Goal: Feedback & Contribution: Contribute content

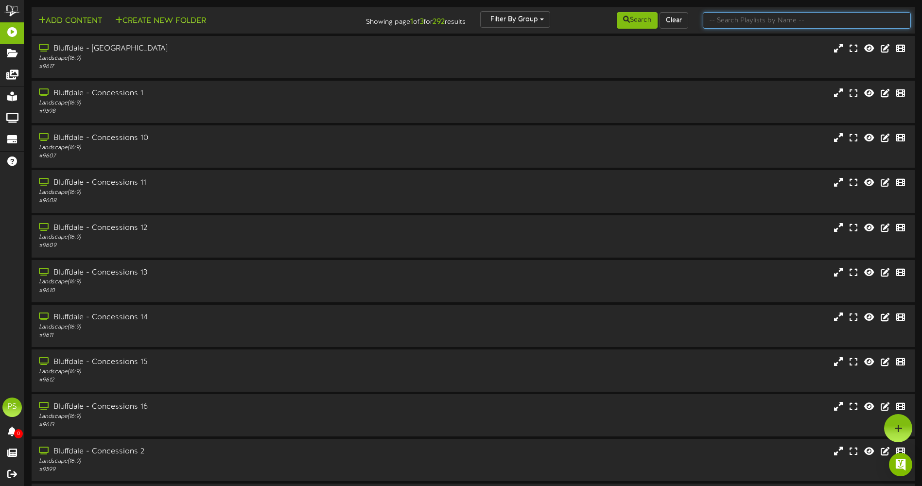
click at [802, 27] on input "text" at bounding box center [807, 20] width 208 height 17
type input "queen creek"
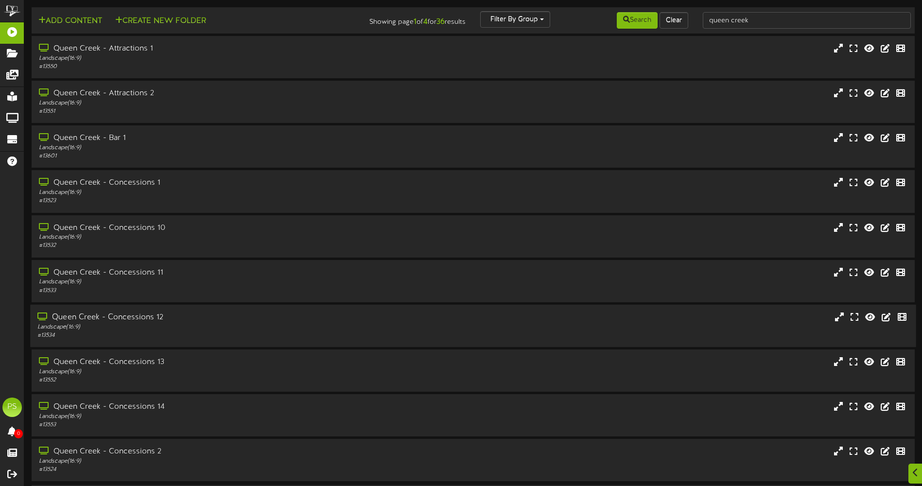
scroll to position [35, 0]
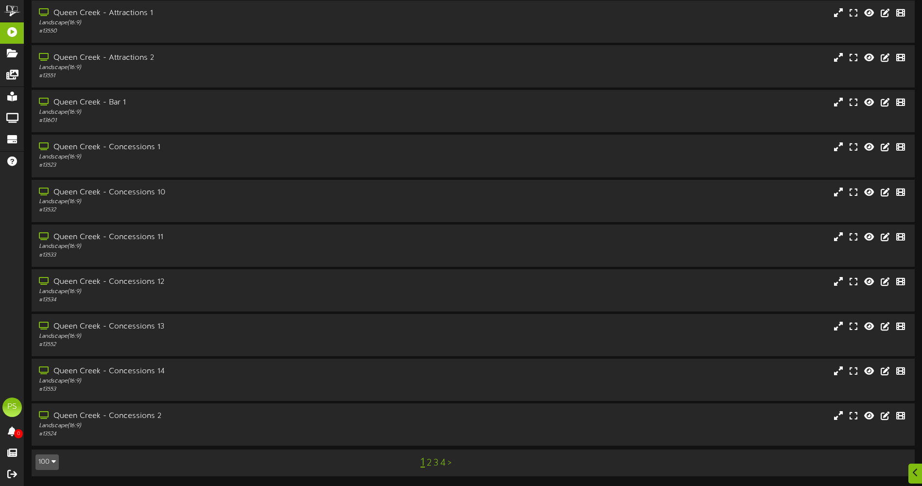
click at [52, 460] on icon "button" at bounding box center [54, 461] width 4 height 7
click at [48, 446] on div "100" at bounding box center [45, 443] width 18 height 15
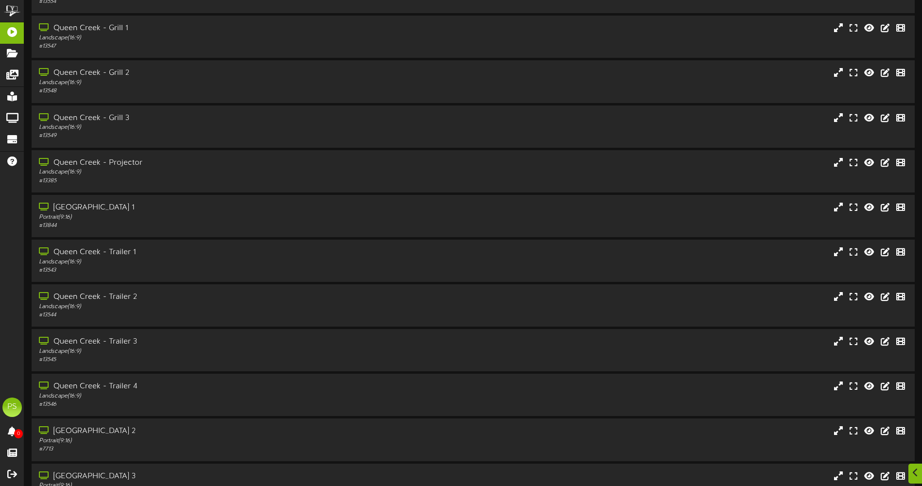
scroll to position [972, 0]
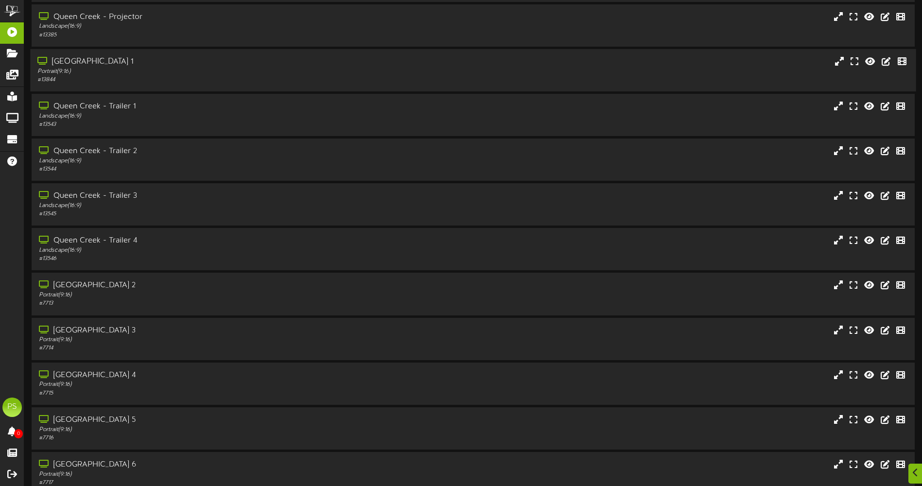
click at [132, 83] on div "# 13844" at bounding box center [214, 80] width 354 height 8
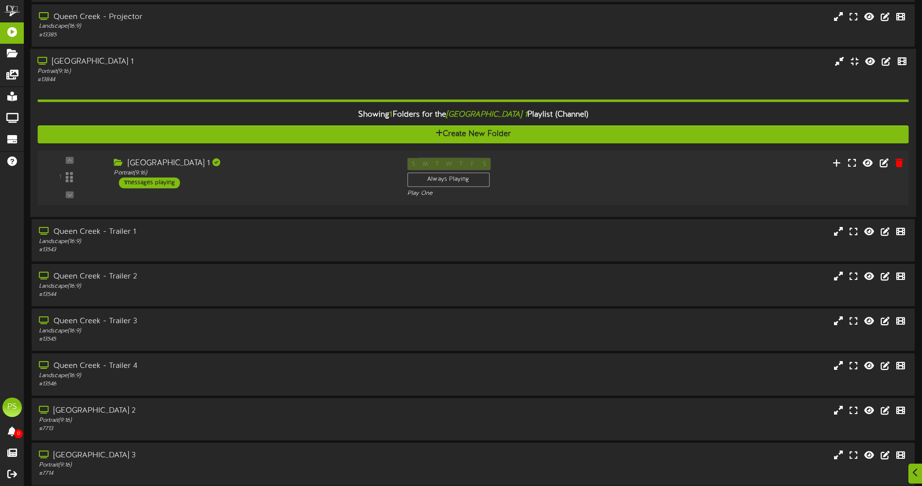
click at [333, 191] on div "1 ( 9:16" at bounding box center [473, 177] width 880 height 40
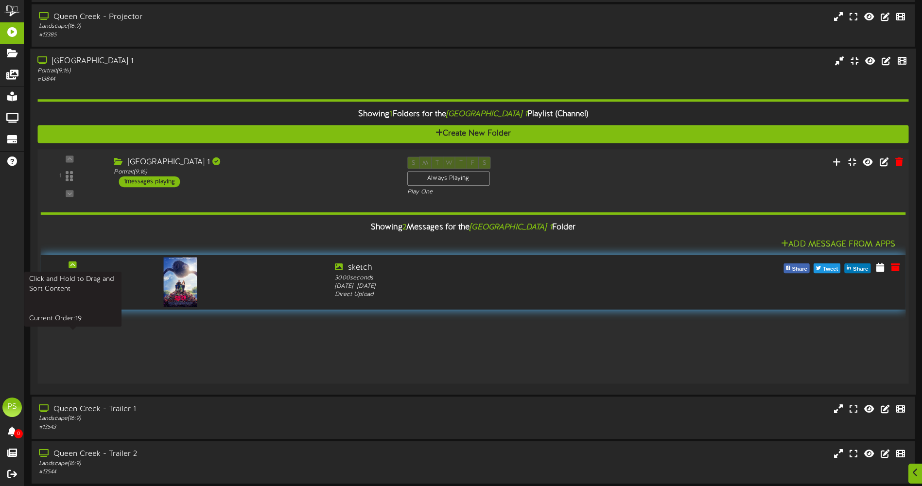
drag, startPoint x: 78, startPoint y: 350, endPoint x: 88, endPoint y: 272, distance: 78.9
click at [87, 278] on div "19" at bounding box center [73, 282] width 58 height 40
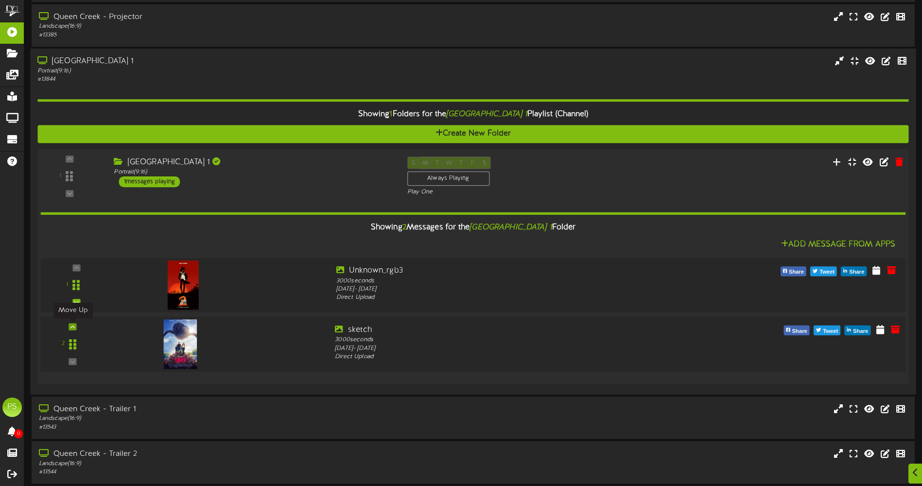
click at [72, 327] on icon at bounding box center [72, 326] width 4 height 5
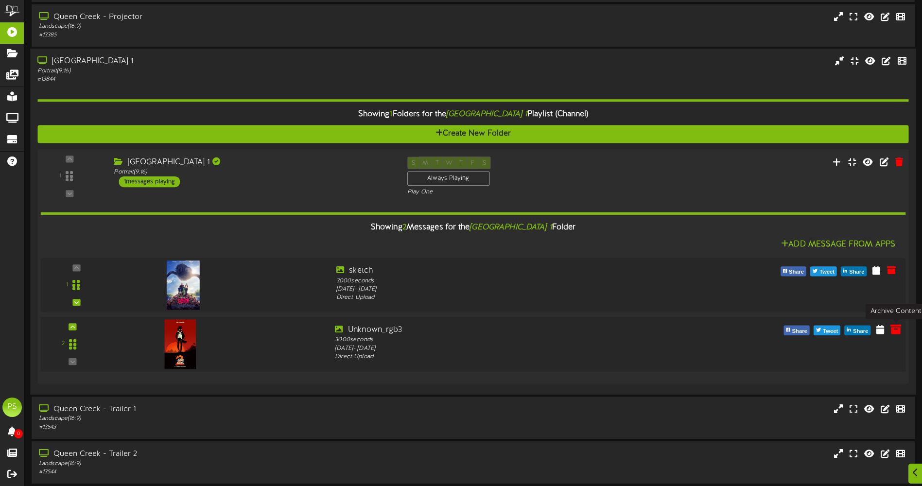
click at [900, 332] on icon at bounding box center [895, 329] width 11 height 11
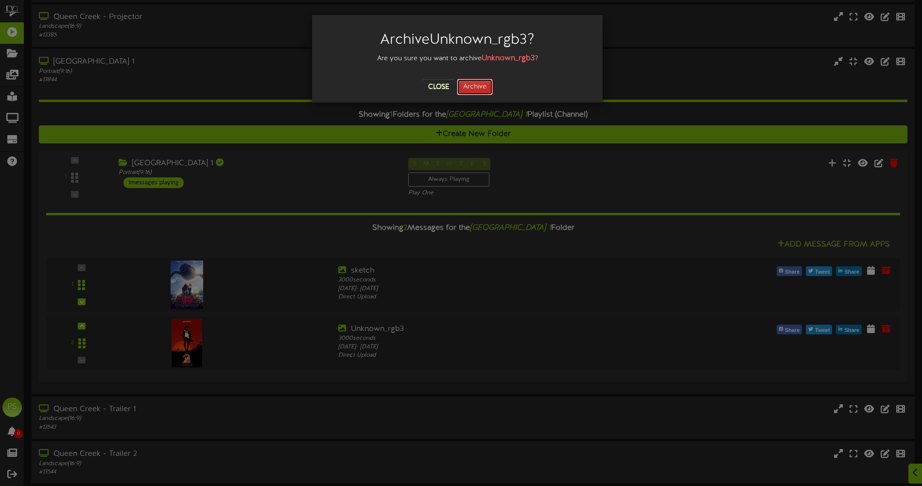
click at [485, 86] on button "Archive" at bounding box center [475, 87] width 36 height 17
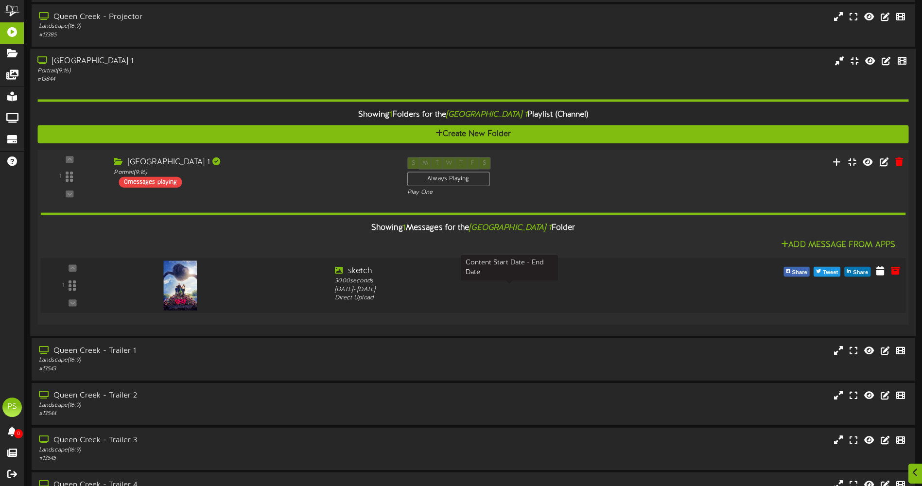
click at [625, 291] on div "[DATE] - [DATE]" at bounding box center [509, 289] width 349 height 9
click at [877, 272] on icon at bounding box center [880, 270] width 10 height 11
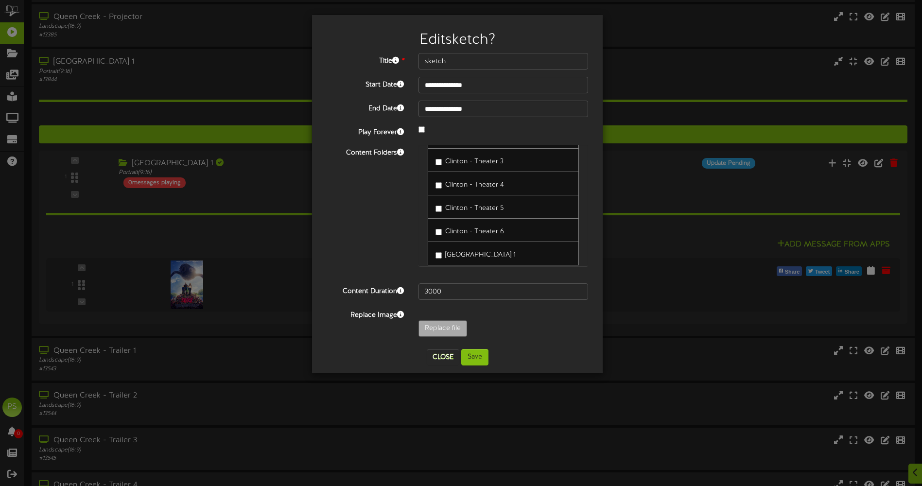
scroll to position [1126, 0]
click at [476, 360] on button "Save" at bounding box center [474, 357] width 27 height 17
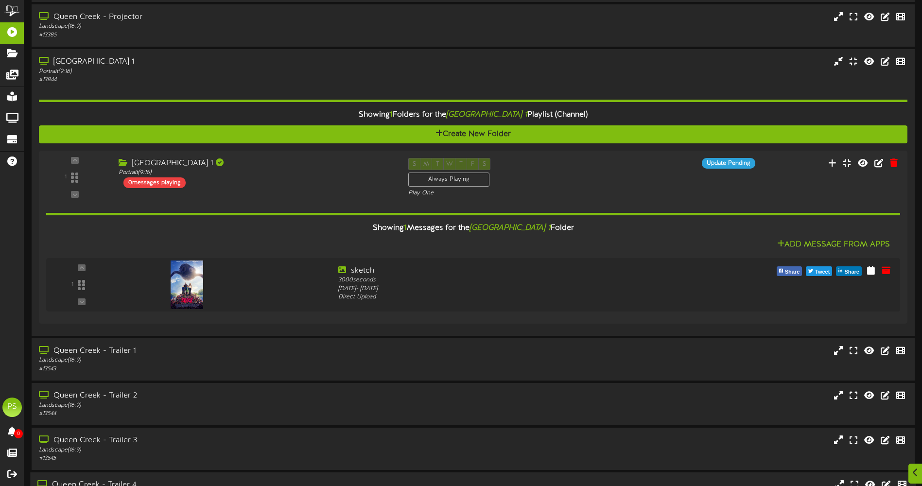
scroll to position [1118, 0]
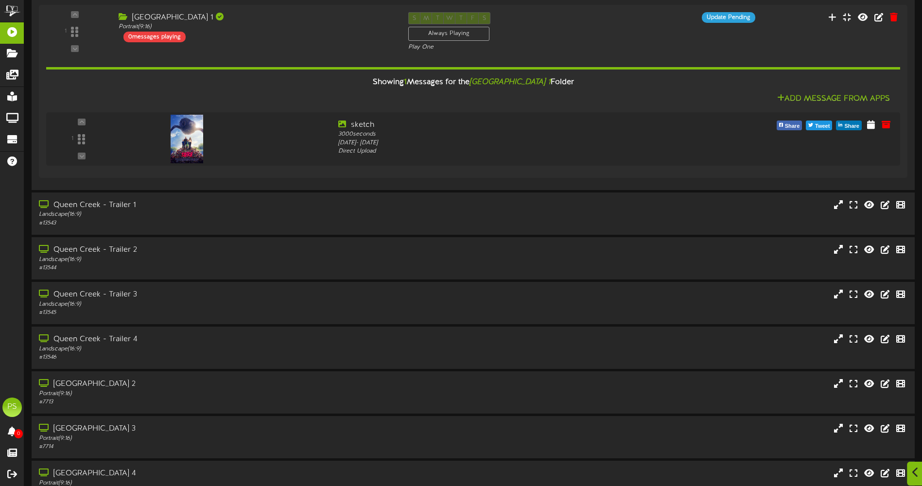
click at [920, 464] on div at bounding box center [915, 474] width 17 height 24
click at [902, 426] on icon at bounding box center [898, 428] width 8 height 9
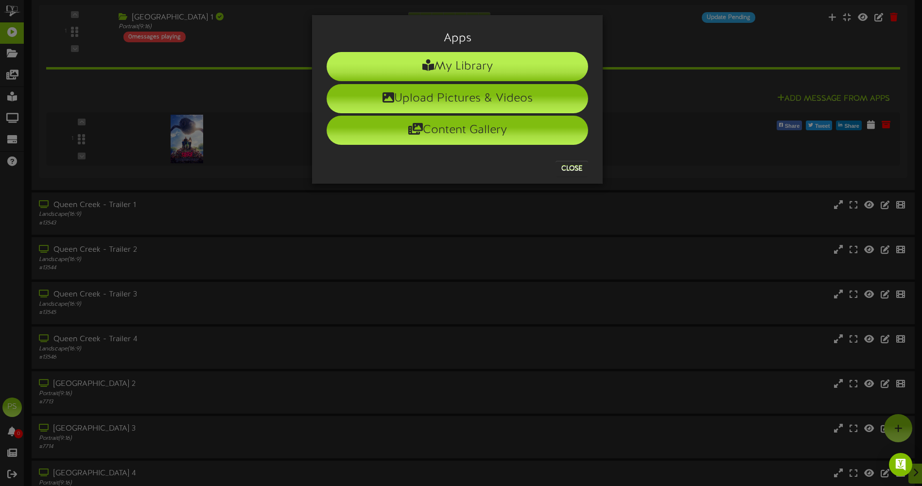
click at [529, 70] on li "My Library" at bounding box center [457, 66] width 261 height 29
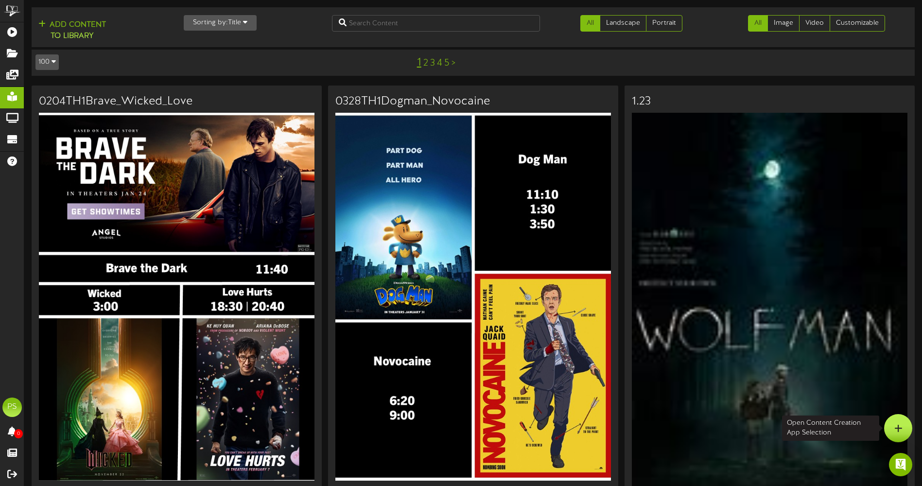
click at [887, 424] on div at bounding box center [898, 428] width 28 height 28
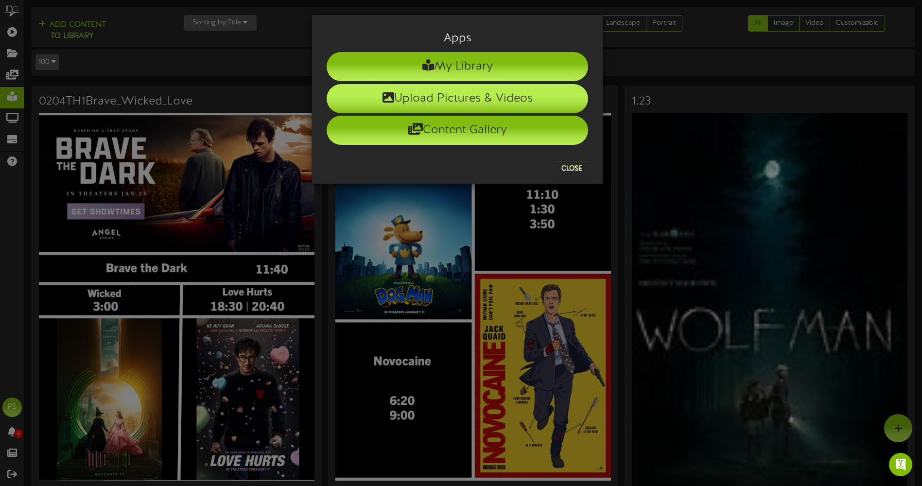
click at [478, 92] on li "Upload Pictures & Videos" at bounding box center [457, 98] width 261 height 29
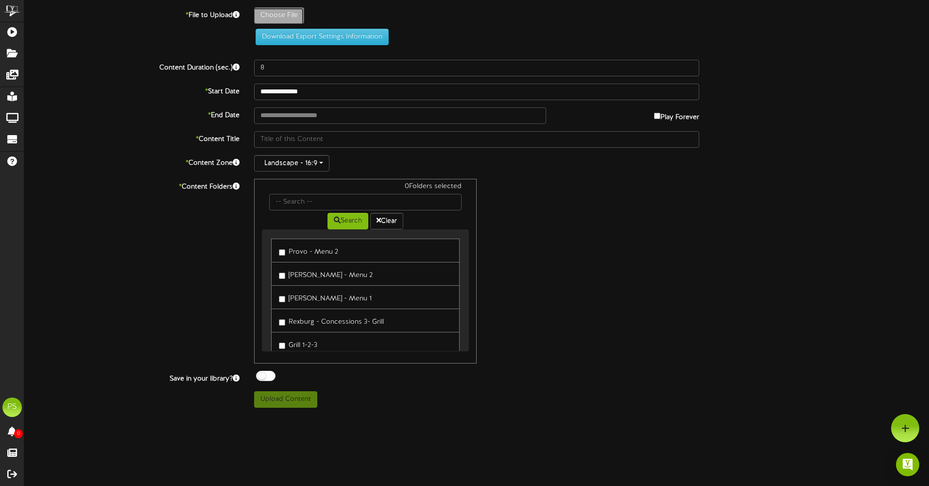
type input "**********"
type input "sketch"
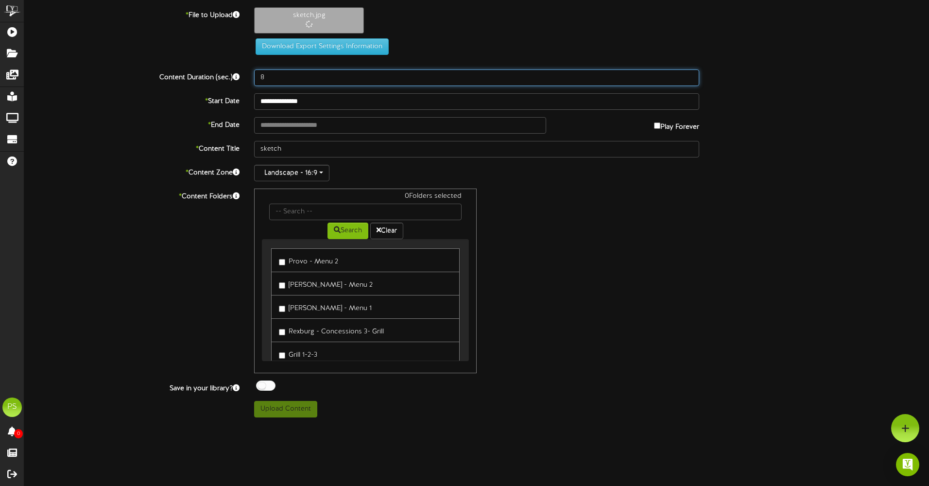
drag, startPoint x: 313, startPoint y: 76, endPoint x: 254, endPoint y: 78, distance: 58.4
click at [254, 78] on input "8" at bounding box center [476, 77] width 445 height 17
type input "3000"
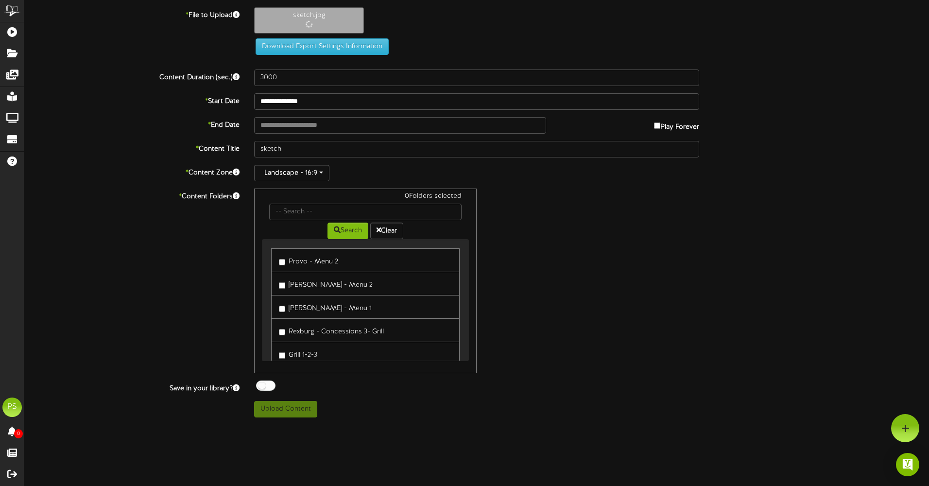
drag, startPoint x: 365, startPoint y: 92, endPoint x: 361, endPoint y: 99, distance: 7.8
click at [361, 99] on div "**********" at bounding box center [476, 212] width 905 height 410
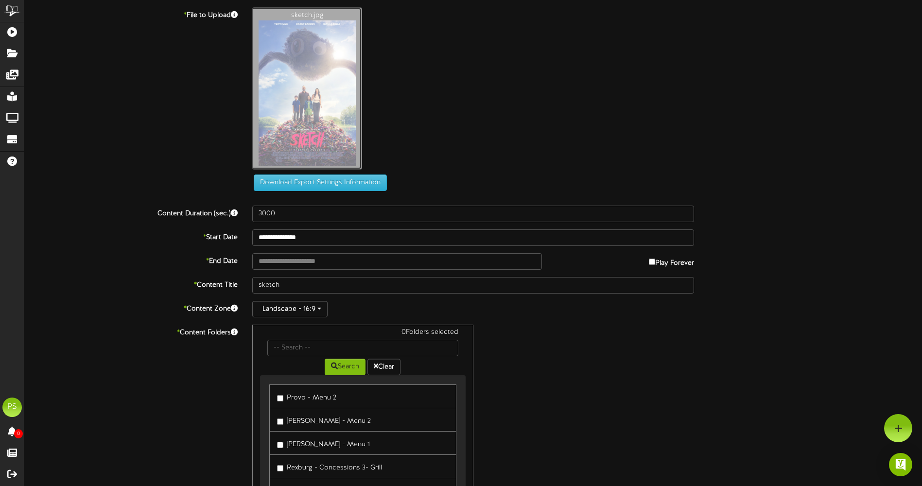
drag, startPoint x: 361, startPoint y: 99, endPoint x: 302, endPoint y: 103, distance: 59.0
click at [335, 240] on input "**********" at bounding box center [473, 237] width 442 height 17
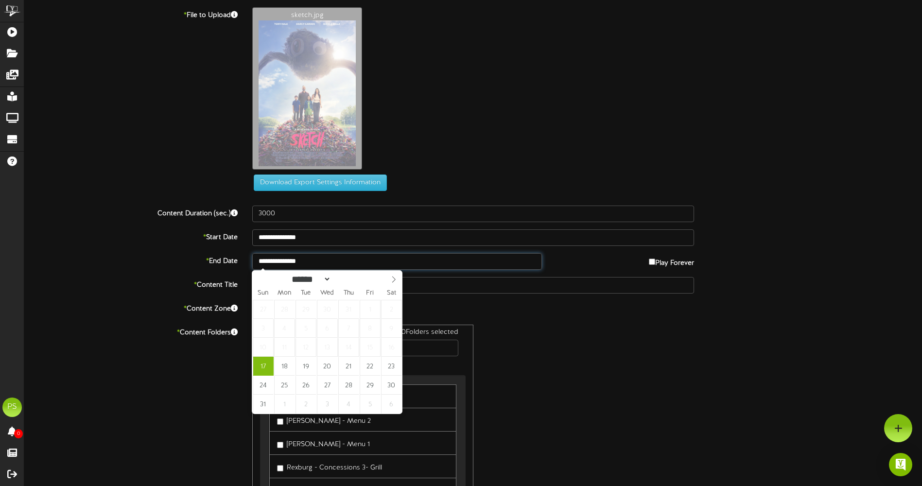
click at [302, 258] on input "**********" at bounding box center [397, 261] width 290 height 17
type input "**********"
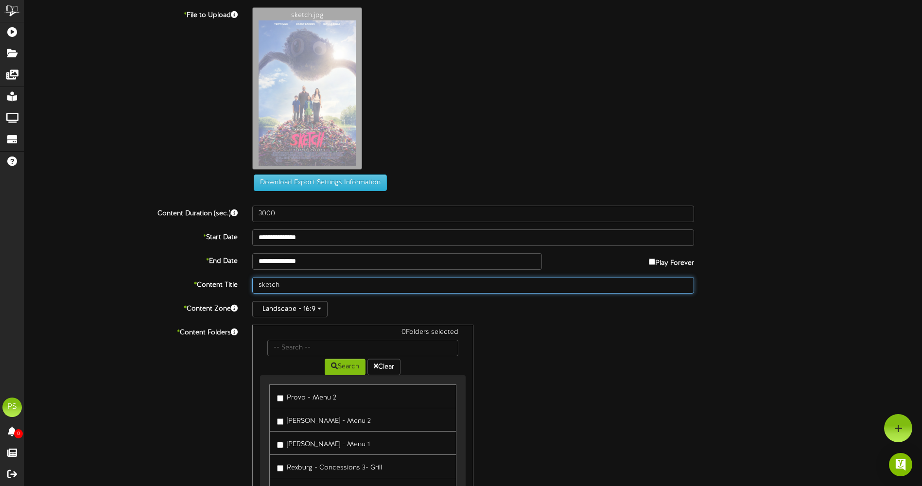
drag, startPoint x: 338, startPoint y: 288, endPoint x: 172, endPoint y: 261, distance: 168.8
click at [173, 261] on div "**********" at bounding box center [473, 280] width 898 height 546
type input "8.17"
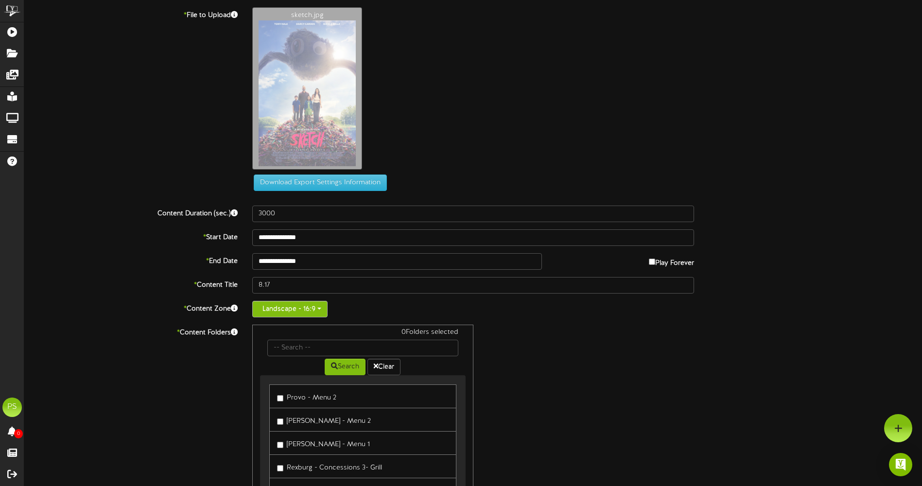
click at [318, 301] on button "Landscape - 16:9" at bounding box center [289, 309] width 75 height 17
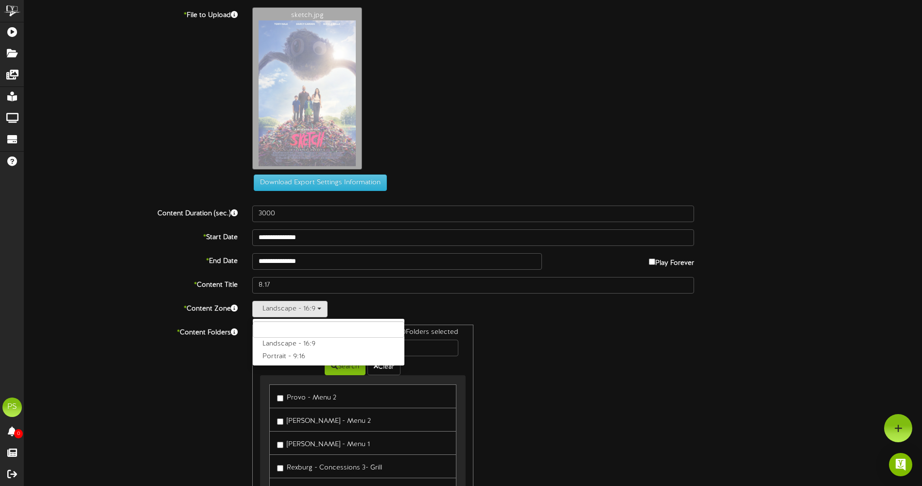
click at [302, 353] on label "Portrait - 9:16" at bounding box center [329, 356] width 152 height 13
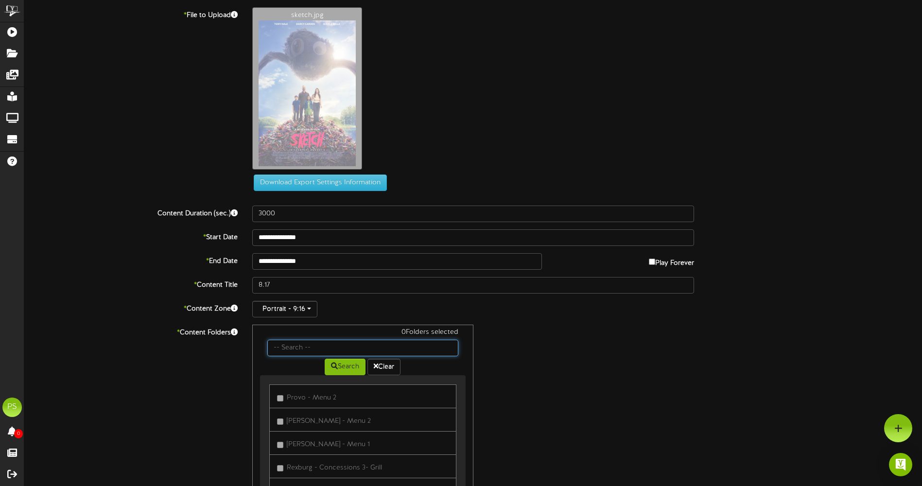
click at [302, 352] on input "text" at bounding box center [362, 348] width 191 height 17
type input "queen creek"
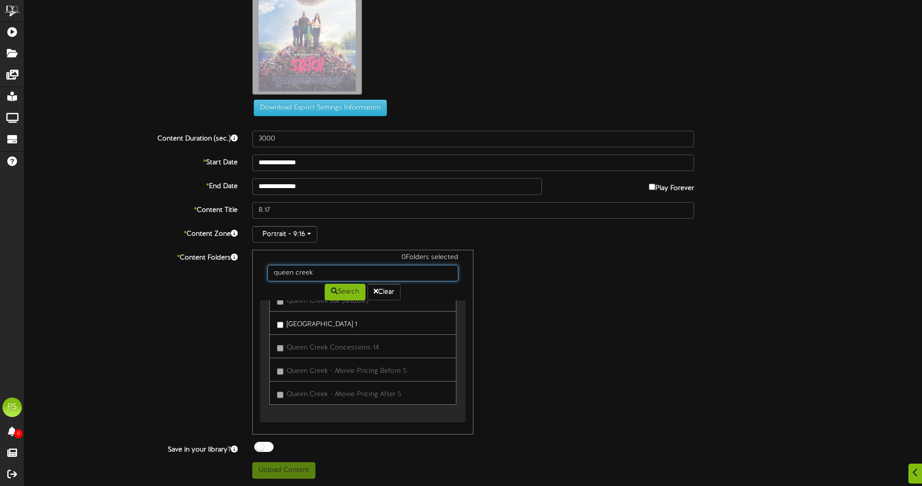
scroll to position [654, 0]
click at [310, 320] on label "[GEOGRAPHIC_DATA] 1" at bounding box center [317, 320] width 80 height 13
click at [632, 291] on div "1 Folders selected [GEOGRAPHIC_DATA][DEMOGRAPHIC_DATA] Search Clear Queen Creek…" at bounding box center [473, 342] width 456 height 185
click at [292, 464] on button "Upload Content" at bounding box center [283, 470] width 63 height 17
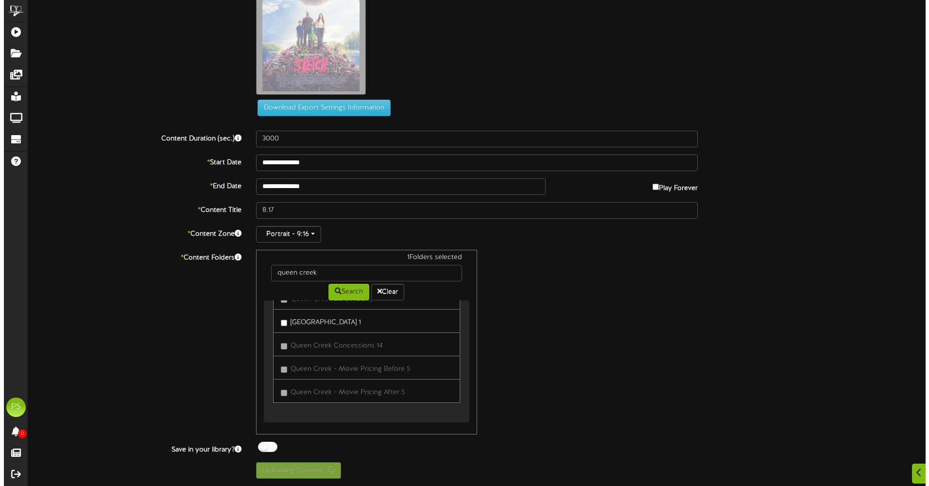
scroll to position [0, 0]
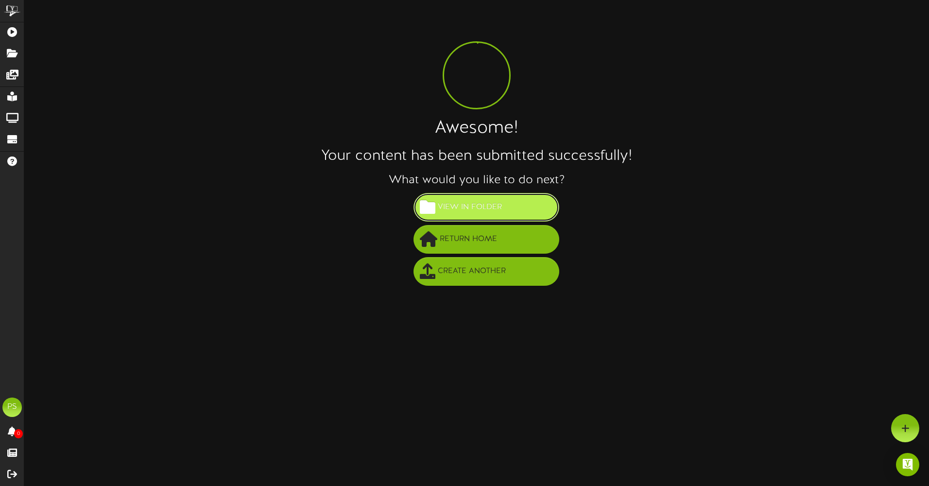
click at [482, 209] on span "View in Folder" at bounding box center [469, 207] width 69 height 16
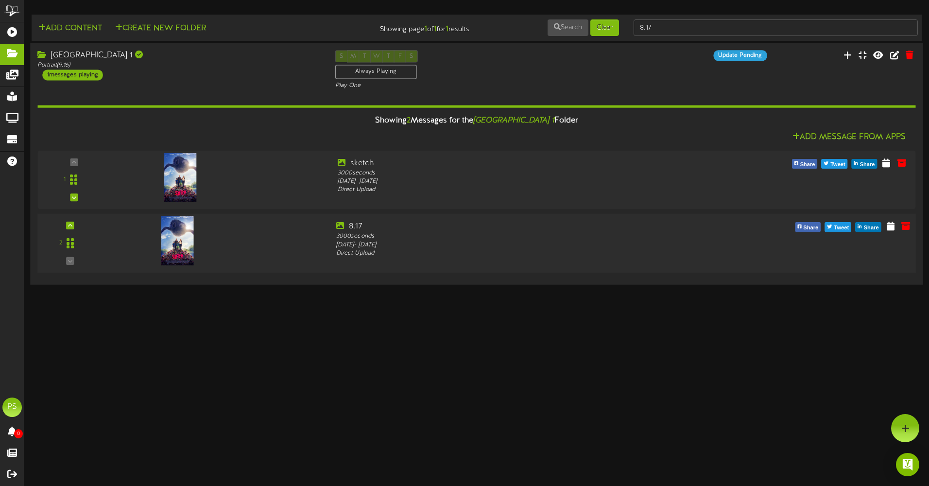
click at [70, 220] on div "2" at bounding box center [476, 243] width 887 height 59
